Goal: Navigation & Orientation: Find specific page/section

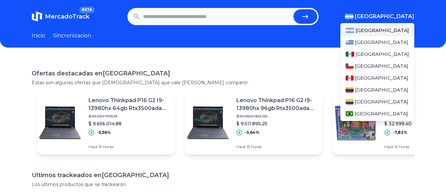
click at [406, 14] on span "[GEOGRAPHIC_DATA]" at bounding box center [384, 17] width 59 height 8
click at [368, 55] on span "[GEOGRAPHIC_DATA]" at bounding box center [382, 54] width 53 height 7
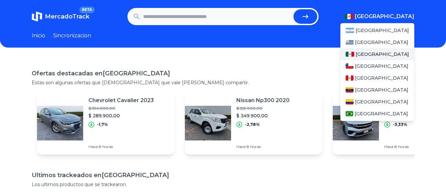
click at [368, 54] on span "[GEOGRAPHIC_DATA]" at bounding box center [382, 54] width 53 height 7
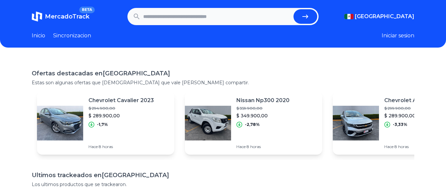
click at [293, 79] on div "Ofertas destacadas en [GEOGRAPHIC_DATA] Estas son algunas ofertas que [DEMOGRAP…" at bounding box center [223, 77] width 383 height 17
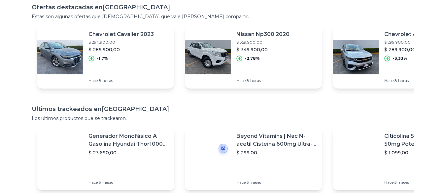
scroll to position [132, 0]
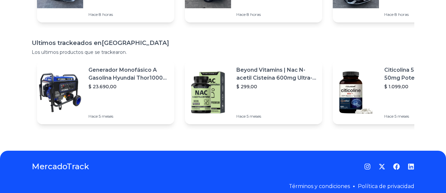
click at [173, 130] on div "Ofertas destacadas en [GEOGRAPHIC_DATA] Estas son algunas ofertas que [DEMOGRAP…" at bounding box center [223, 33] width 446 height 214
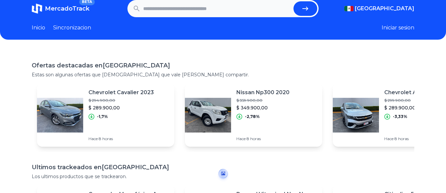
scroll to position [0, 0]
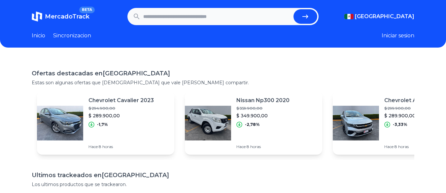
click at [181, 56] on div "MercadoTrack BETA [GEOGRAPHIC_DATA] [GEOGRAPHIC_DATA] [GEOGRAPHIC_DATA] [GEOGRA…" at bounding box center [223, 166] width 446 height 333
click at [175, 76] on h1 "Ofertas destacadas en [GEOGRAPHIC_DATA]" at bounding box center [223, 73] width 383 height 9
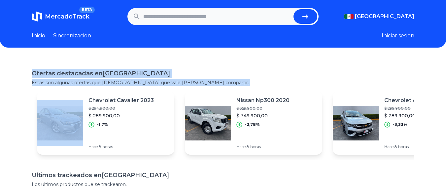
drag, startPoint x: 175, startPoint y: 76, endPoint x: 182, endPoint y: 82, distance: 9.6
click at [182, 82] on div "Ofertas destacadas en [GEOGRAPHIC_DATA] Estas son algunas ofertas que [DEMOGRAP…" at bounding box center [223, 77] width 383 height 17
click at [182, 81] on p "Estas son algunas ofertas que [DEMOGRAPHIC_DATA] que vale [PERSON_NAME] compart…" at bounding box center [223, 82] width 383 height 7
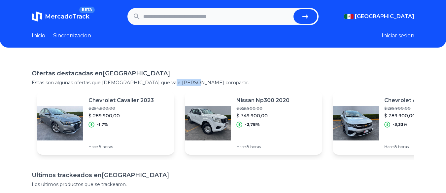
click at [182, 81] on p "Estas son algunas ofertas que [DEMOGRAPHIC_DATA] que vale [PERSON_NAME] compart…" at bounding box center [223, 82] width 383 height 7
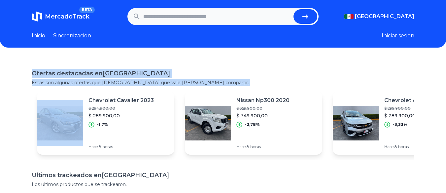
drag, startPoint x: 182, startPoint y: 81, endPoint x: 185, endPoint y: 72, distance: 9.9
click at [185, 72] on div "Ofertas destacadas en [GEOGRAPHIC_DATA] Estas son algunas ofertas que [DEMOGRAP…" at bounding box center [223, 77] width 383 height 17
click at [185, 69] on h1 "Ofertas destacadas en [GEOGRAPHIC_DATA]" at bounding box center [223, 73] width 383 height 9
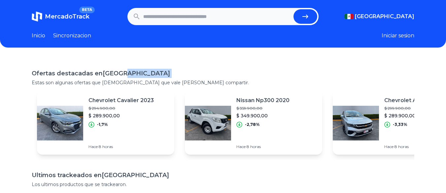
click at [185, 69] on h1 "Ofertas destacadas en [GEOGRAPHIC_DATA]" at bounding box center [223, 73] width 383 height 9
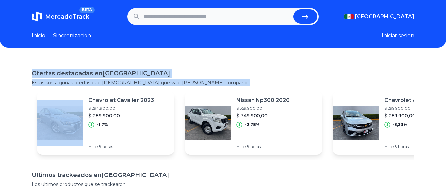
drag, startPoint x: 185, startPoint y: 69, endPoint x: 178, endPoint y: 83, distance: 15.5
click at [178, 83] on div "Ofertas destacadas en [GEOGRAPHIC_DATA] Estas son algunas ofertas que [DEMOGRAP…" at bounding box center [223, 77] width 383 height 17
click at [178, 83] on p "Estas son algunas ofertas que [DEMOGRAPHIC_DATA] que vale [PERSON_NAME] compart…" at bounding box center [223, 82] width 383 height 7
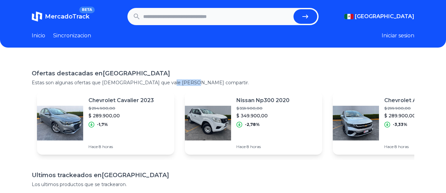
click at [178, 83] on p "Estas son algunas ofertas que [DEMOGRAPHIC_DATA] que vale [PERSON_NAME] compart…" at bounding box center [223, 82] width 383 height 7
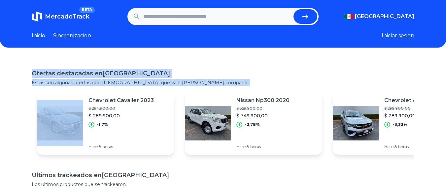
drag, startPoint x: 178, startPoint y: 83, endPoint x: 184, endPoint y: 72, distance: 12.4
click at [184, 72] on div "Ofertas destacadas en [GEOGRAPHIC_DATA] Estas son algunas ofertas que [DEMOGRAP…" at bounding box center [223, 77] width 383 height 17
click at [184, 72] on h1 "Ofertas destacadas en [GEOGRAPHIC_DATA]" at bounding box center [223, 73] width 383 height 9
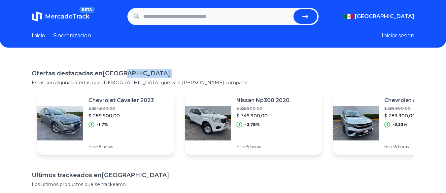
click at [184, 72] on h1 "Ofertas destacadas en [GEOGRAPHIC_DATA]" at bounding box center [223, 73] width 383 height 9
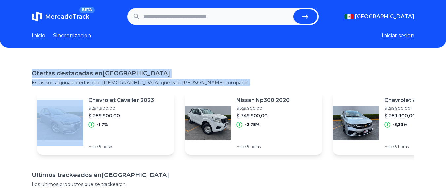
drag, startPoint x: 184, startPoint y: 72, endPoint x: 180, endPoint y: 85, distance: 12.9
click at [180, 85] on div "Ofertas destacadas en [GEOGRAPHIC_DATA] Estas son algunas ofertas que [DEMOGRAP…" at bounding box center [223, 77] width 383 height 17
click at [180, 85] on p "Estas son algunas ofertas que [DEMOGRAPHIC_DATA] que vale [PERSON_NAME] compart…" at bounding box center [223, 82] width 383 height 7
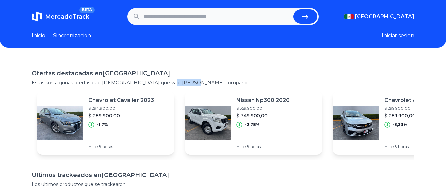
click at [180, 85] on p "Estas son algunas ofertas que [DEMOGRAPHIC_DATA] que vale [PERSON_NAME] compart…" at bounding box center [223, 82] width 383 height 7
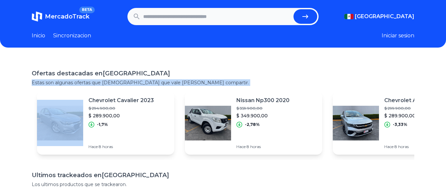
click at [180, 85] on p "Estas son algunas ofertas que [DEMOGRAPHIC_DATA] que vale [PERSON_NAME] compart…" at bounding box center [223, 82] width 383 height 7
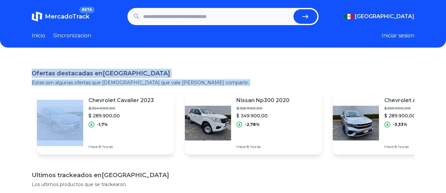
drag, startPoint x: 180, startPoint y: 85, endPoint x: 186, endPoint y: 68, distance: 17.5
click at [186, 68] on div "Ofertas destacadas en [GEOGRAPHIC_DATA] Estas son algunas ofertas que [DEMOGRAP…" at bounding box center [223, 165] width 446 height 214
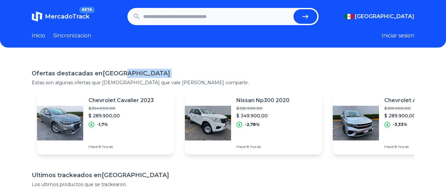
drag, startPoint x: 186, startPoint y: 68, endPoint x: 186, endPoint y: 72, distance: 3.6
click at [186, 72] on div "Ofertas destacadas en [GEOGRAPHIC_DATA] Estas son algunas ofertas que [DEMOGRAP…" at bounding box center [223, 165] width 446 height 214
click at [186, 72] on h1 "Ofertas destacadas en [GEOGRAPHIC_DATA]" at bounding box center [223, 73] width 383 height 9
click at [167, 70] on h1 "Ofertas destacadas en [GEOGRAPHIC_DATA]" at bounding box center [223, 73] width 383 height 9
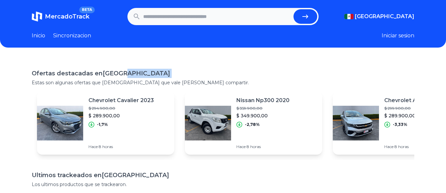
click at [167, 70] on h1 "Ofertas destacadas en [GEOGRAPHIC_DATA]" at bounding box center [223, 73] width 383 height 9
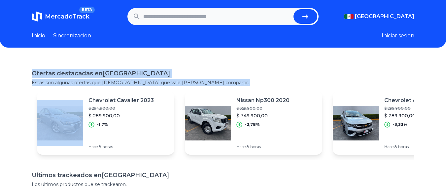
drag, startPoint x: 167, startPoint y: 70, endPoint x: 168, endPoint y: 82, distance: 11.9
click at [168, 82] on div "Ofertas destacadas en [GEOGRAPHIC_DATA] Estas son algunas ofertas que [DEMOGRAP…" at bounding box center [223, 77] width 383 height 17
click at [168, 82] on p "Estas son algunas ofertas que [DEMOGRAPHIC_DATA] que vale [PERSON_NAME] compart…" at bounding box center [223, 82] width 383 height 7
